Goal: Task Accomplishment & Management: Manage account settings

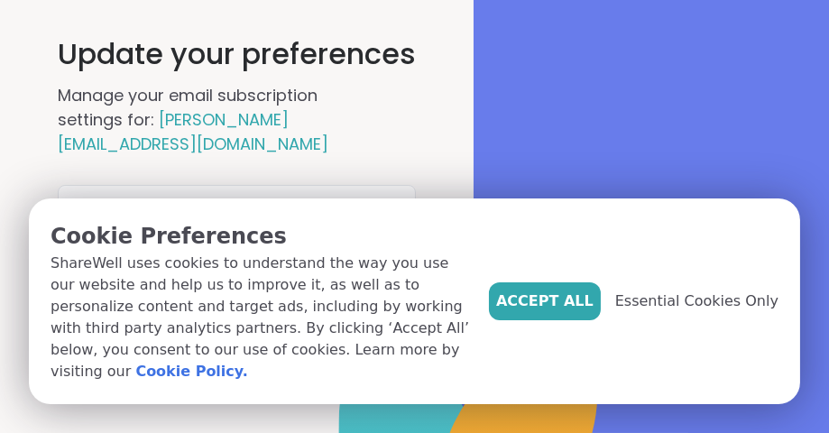
click at [489, 266] on div "Accept All Essential Cookies Only" at bounding box center [634, 301] width 290 height 162
click at [619, 291] on span "Essential Cookies Only" at bounding box center [697, 302] width 163 height 22
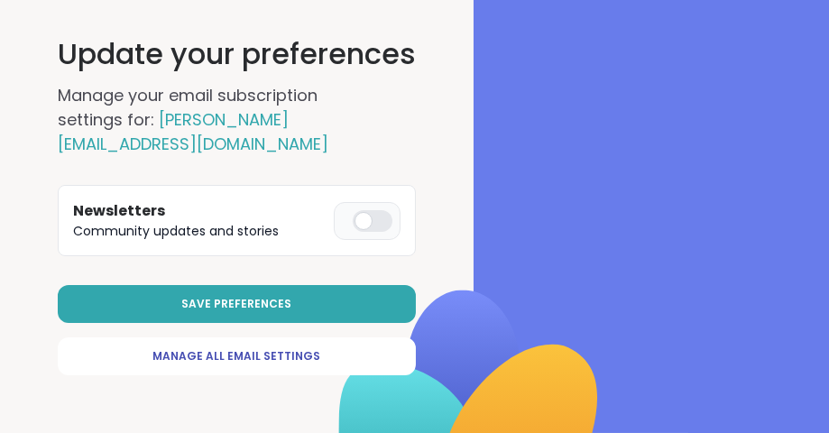
scroll to position [68, 0]
click at [393, 232] on div at bounding box center [373, 221] width 40 height 22
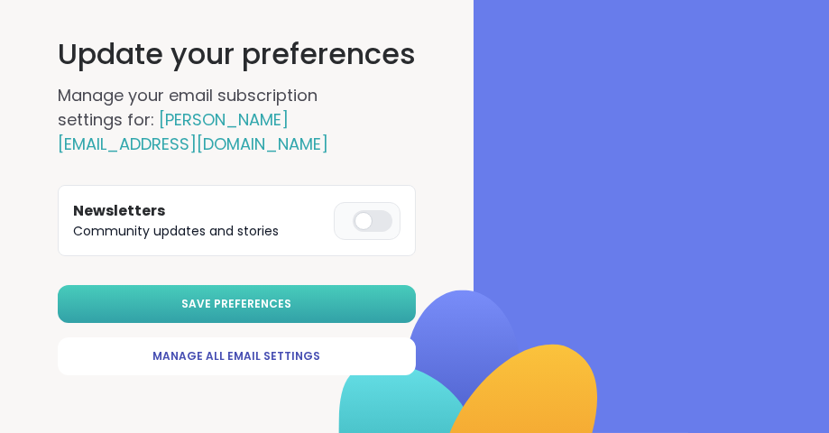
click at [292, 312] on span "Save Preferences" at bounding box center [237, 304] width 110 height 16
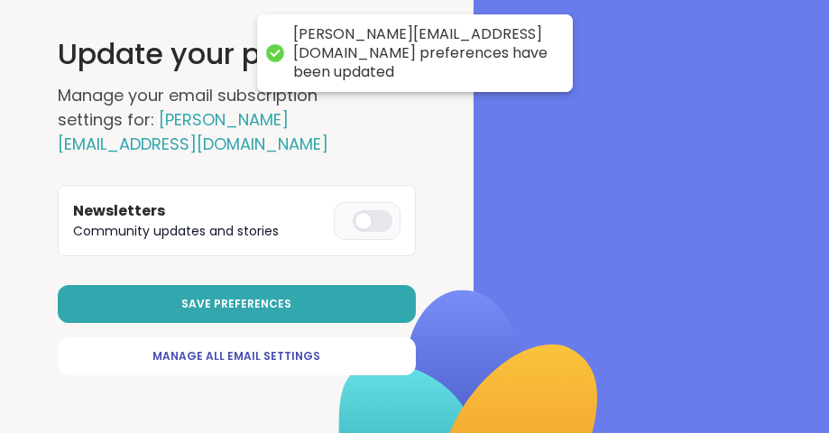
scroll to position [120, 0]
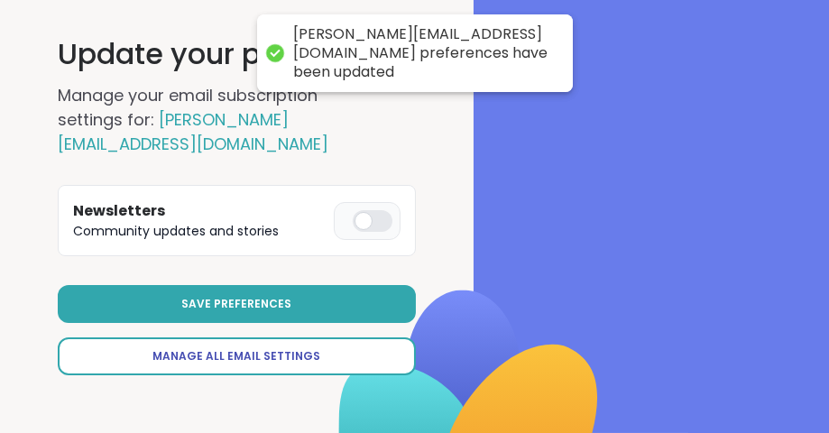
click at [321, 348] on span "Manage All Email Settings" at bounding box center [237, 356] width 168 height 16
